Goal: Task Accomplishment & Management: Complete application form

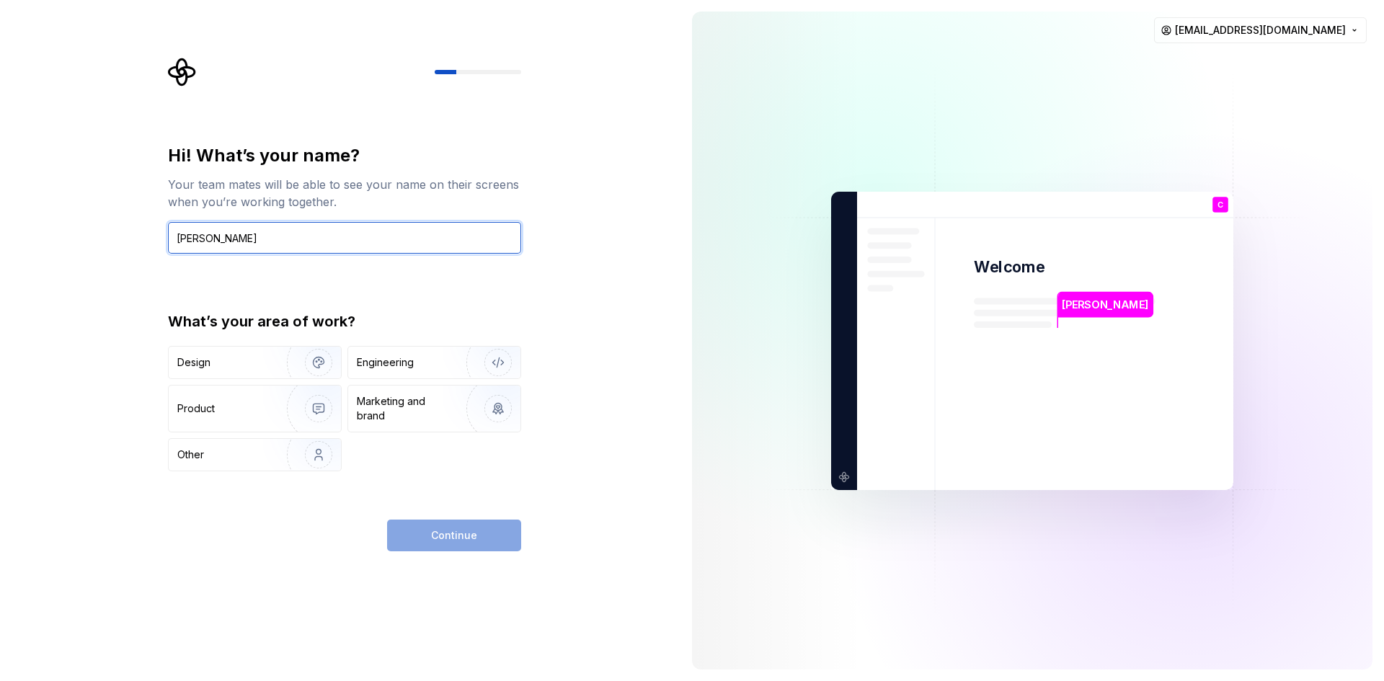
type input "Chee Wen CHAN"
click at [453, 530] on div "Continue" at bounding box center [454, 536] width 134 height 32
click at [448, 524] on div "Continue" at bounding box center [454, 536] width 134 height 32
click at [364, 228] on input "Chee Wen CHAN" at bounding box center [344, 238] width 353 height 32
click at [443, 545] on div "Continue" at bounding box center [454, 536] width 134 height 32
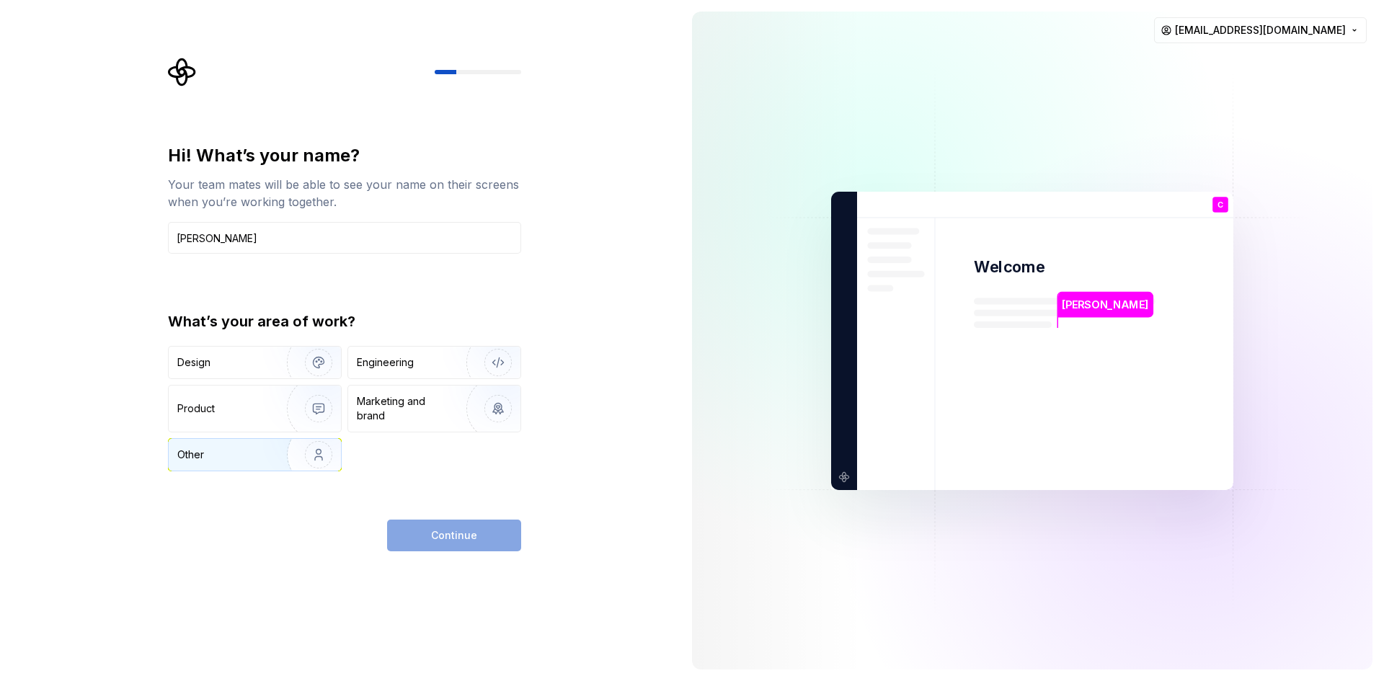
click at [264, 455] on img "button" at bounding box center [309, 455] width 92 height 97
click at [490, 546] on button "Continue" at bounding box center [454, 536] width 134 height 32
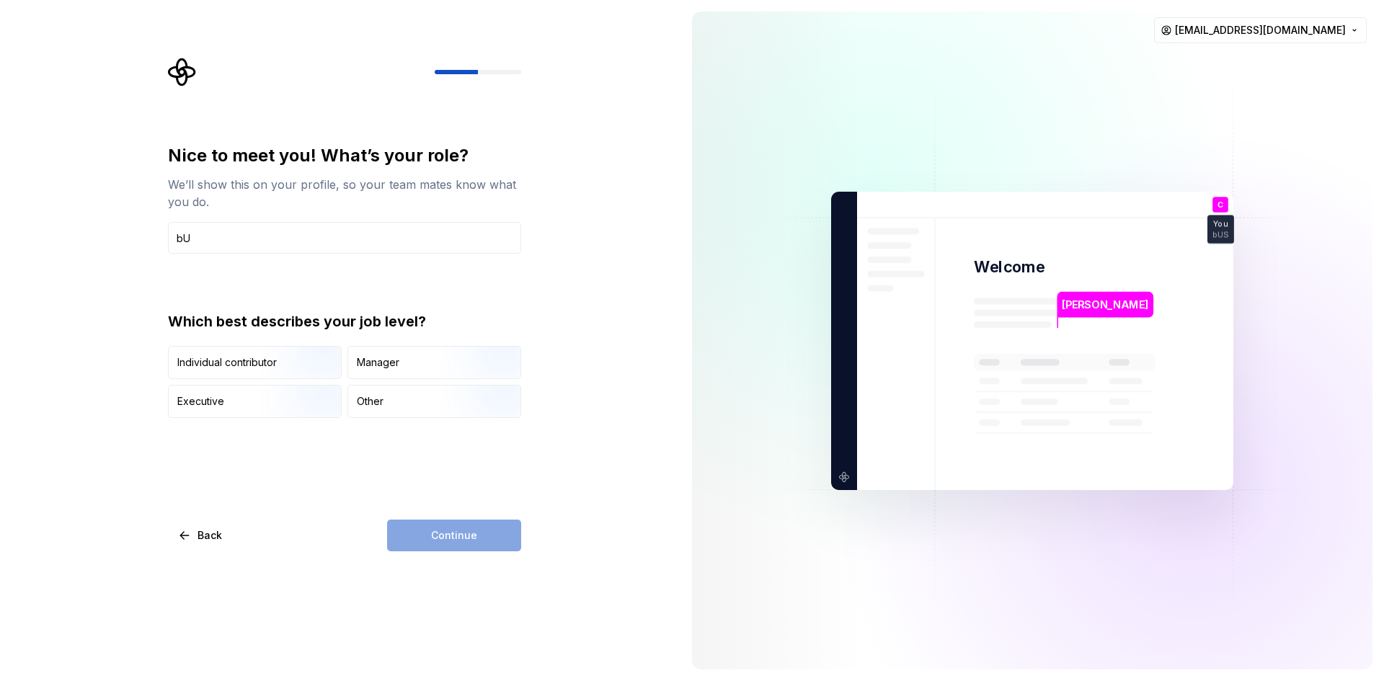
type input "b"
type input "U"
type input "Business Office Manager"
click at [395, 369] on div "Manager" at bounding box center [378, 362] width 43 height 14
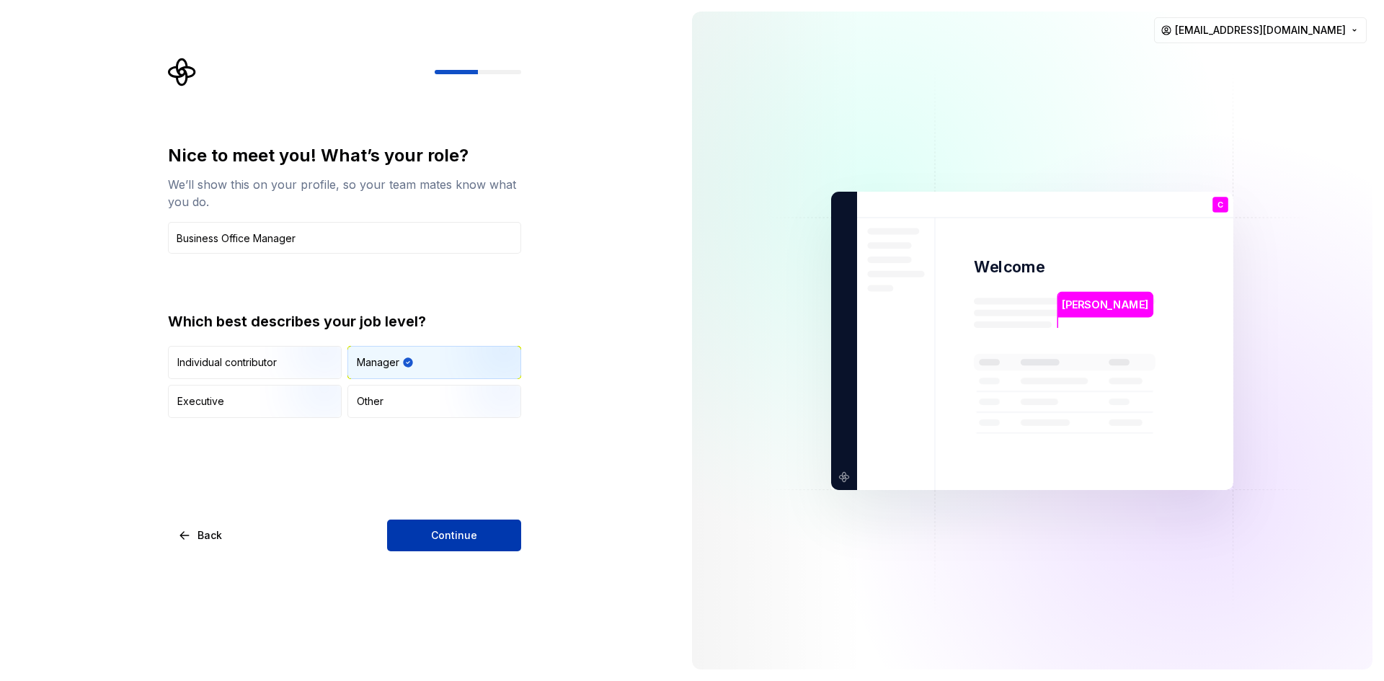
click at [447, 530] on span "Continue" at bounding box center [454, 535] width 46 height 14
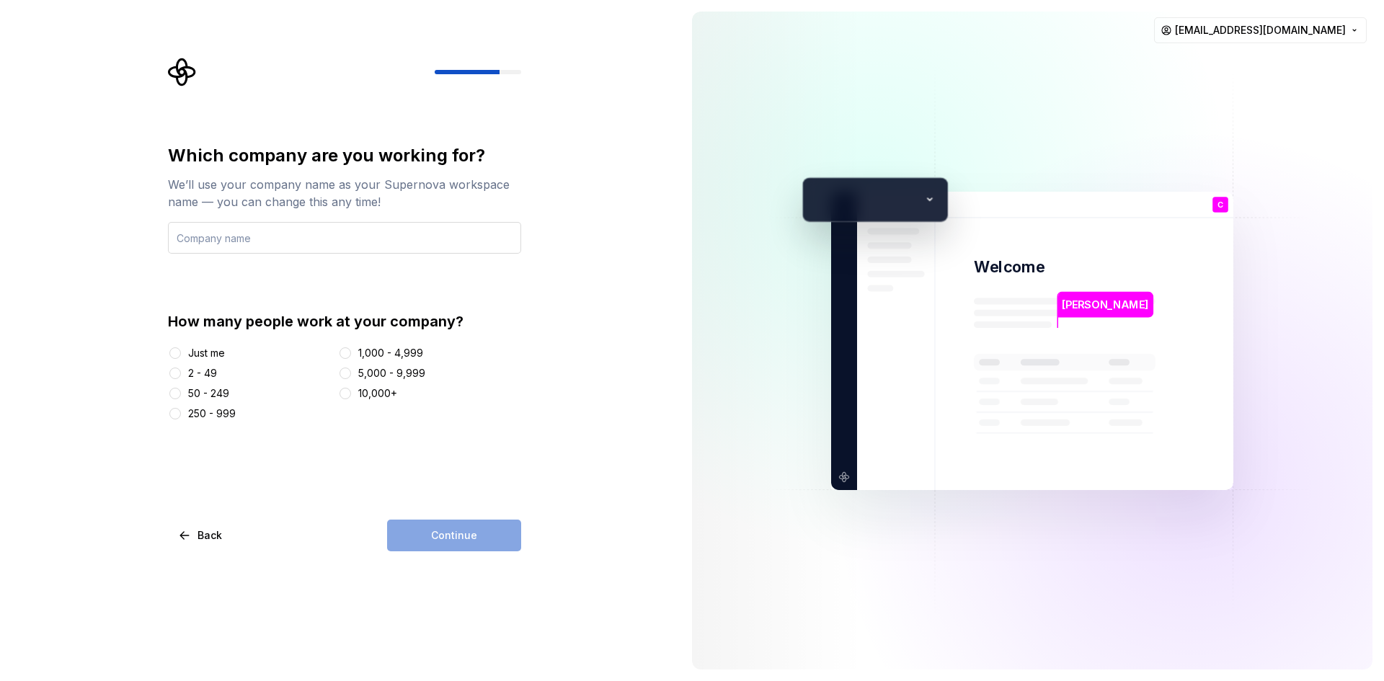
click at [391, 249] on input "text" at bounding box center [344, 238] width 353 height 32
type input "CrimsonLogic Malaysia Sdn Bhd"
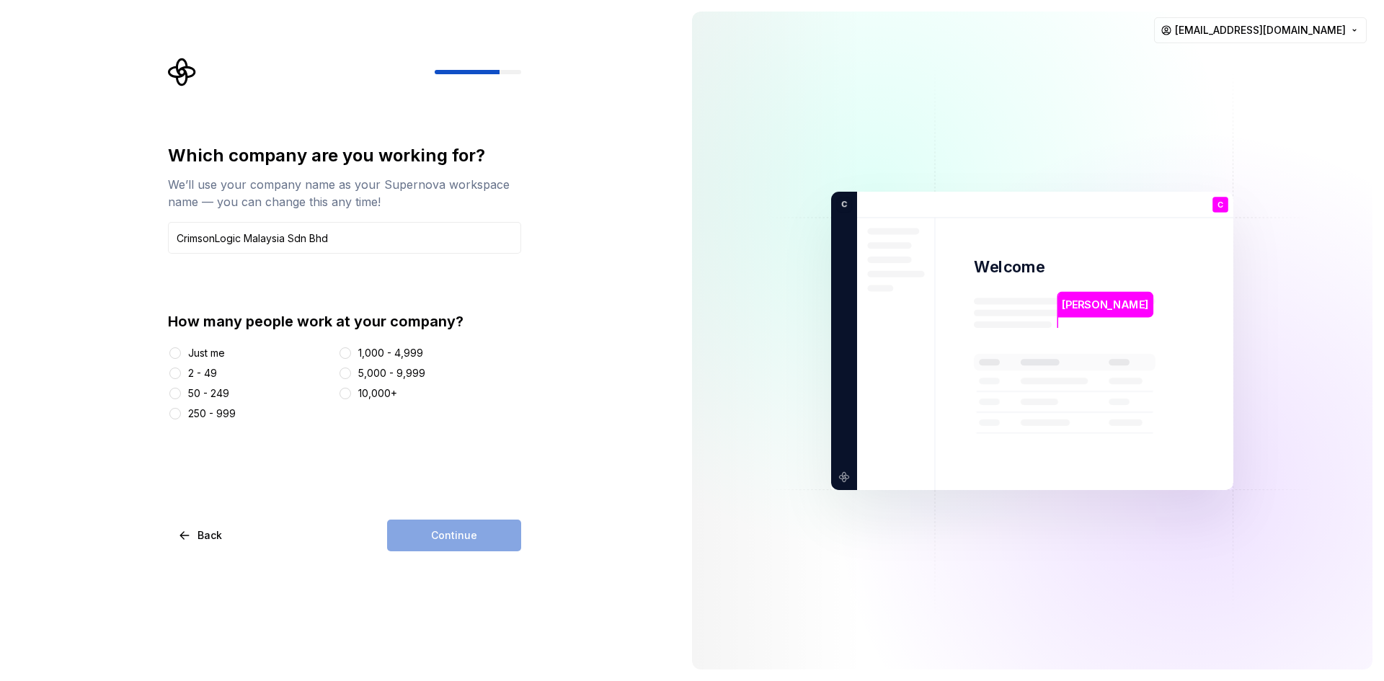
click at [192, 376] on div "2 - 49" at bounding box center [202, 373] width 29 height 14
click at [181, 376] on button "2 - 49" at bounding box center [175, 374] width 12 height 12
click at [455, 533] on span "Continue" at bounding box center [454, 535] width 46 height 14
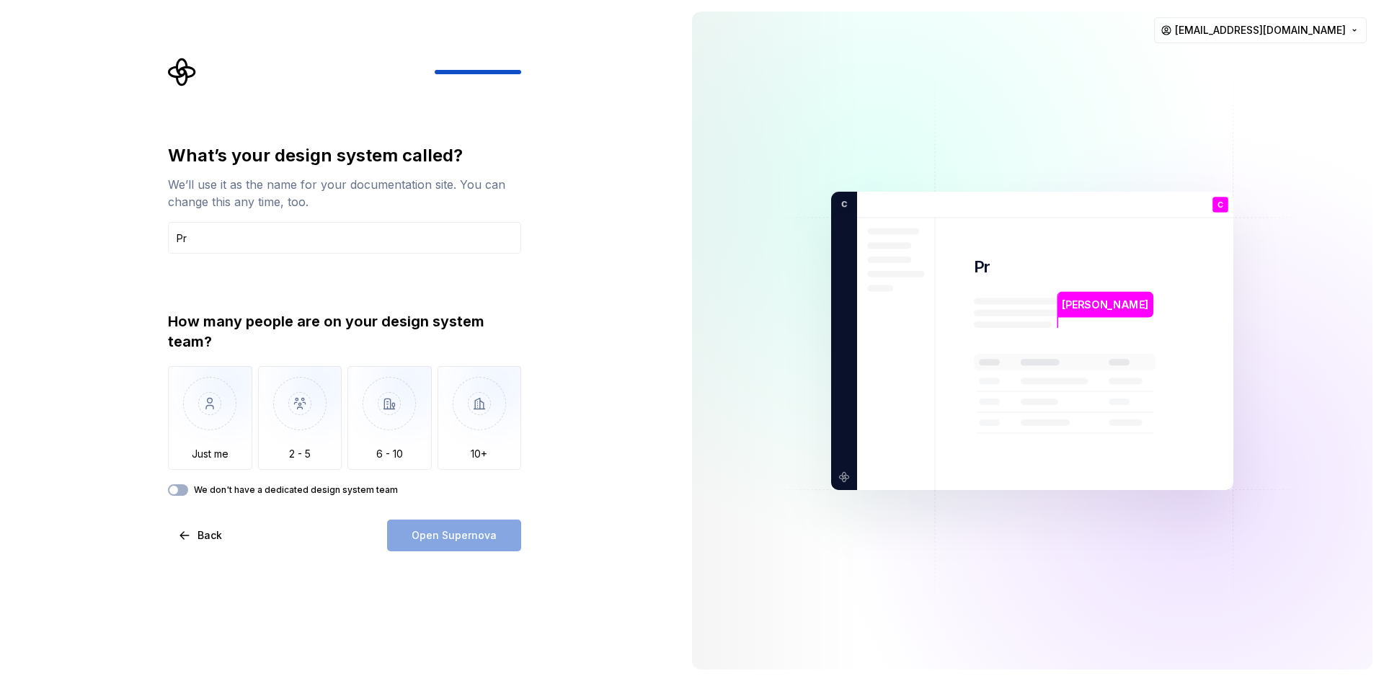
type input "P"
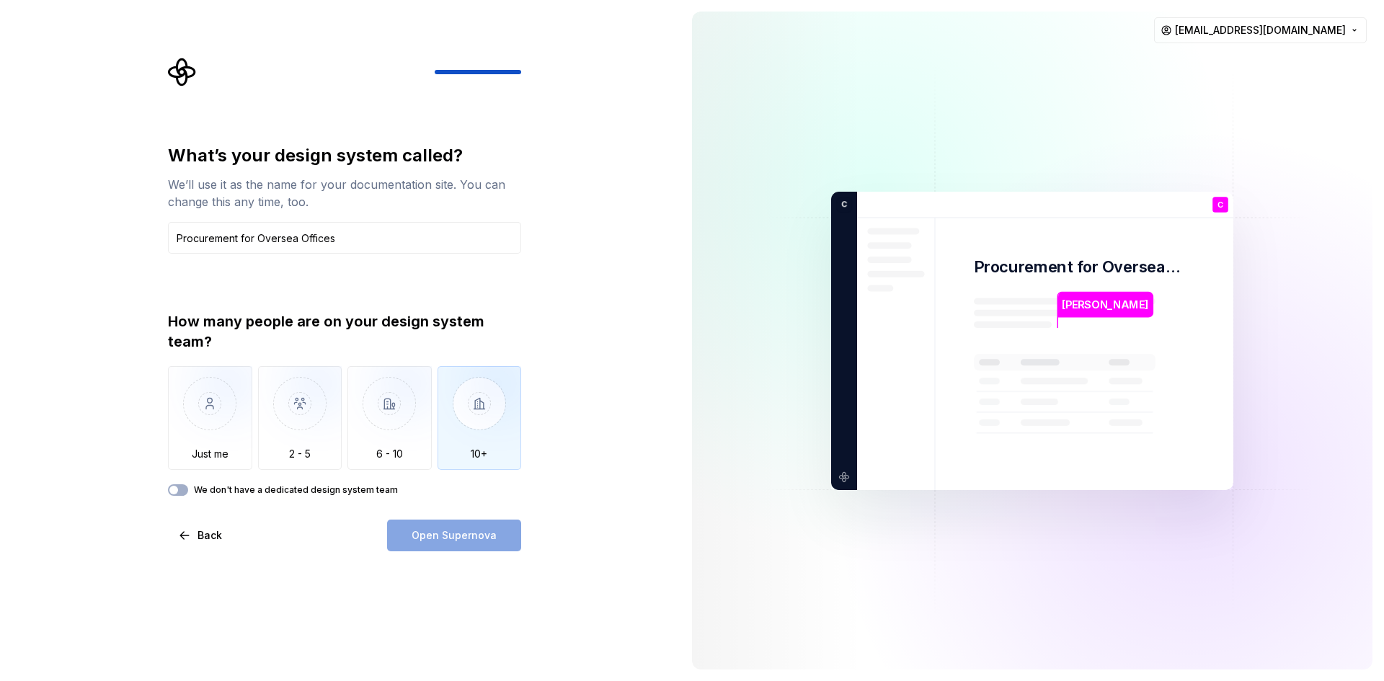
type input "Procurement for Oversea Offices"
click at [492, 404] on img "button" at bounding box center [480, 414] width 84 height 97
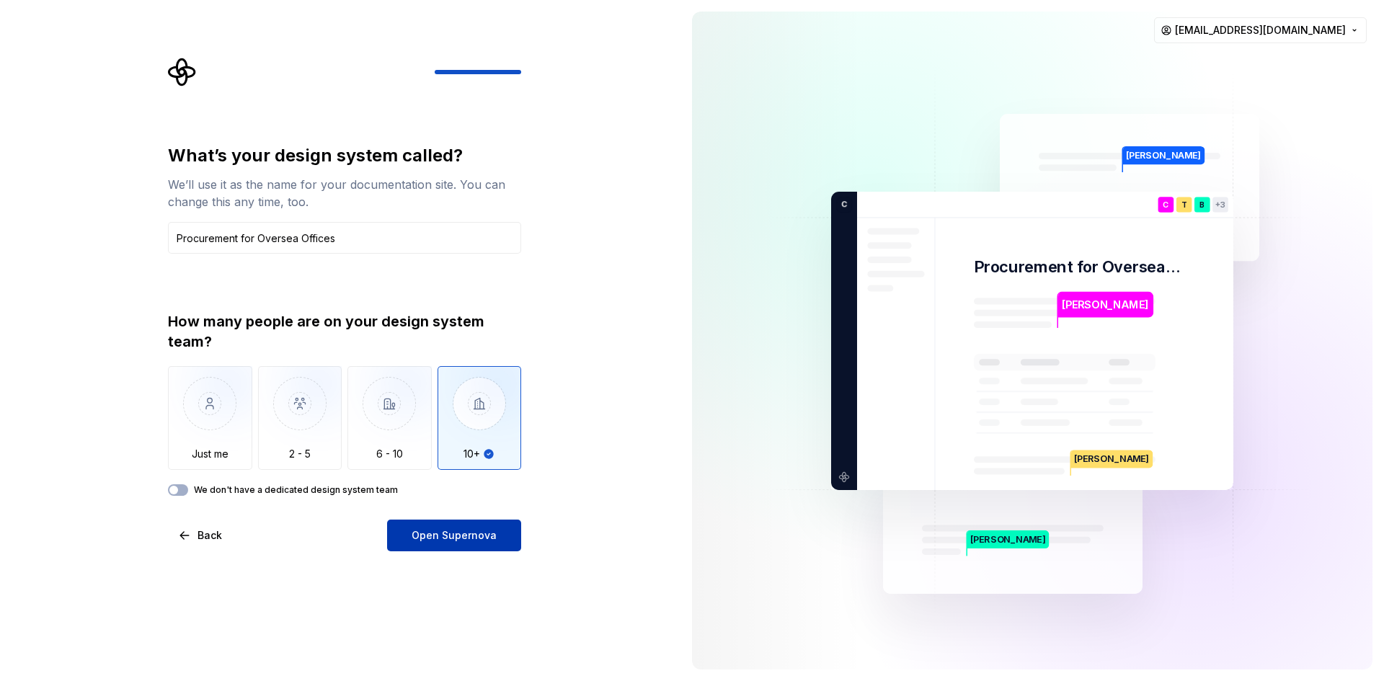
click at [457, 538] on span "Open Supernova" at bounding box center [454, 535] width 85 height 14
